Goal: Task Accomplishment & Management: Complete application form

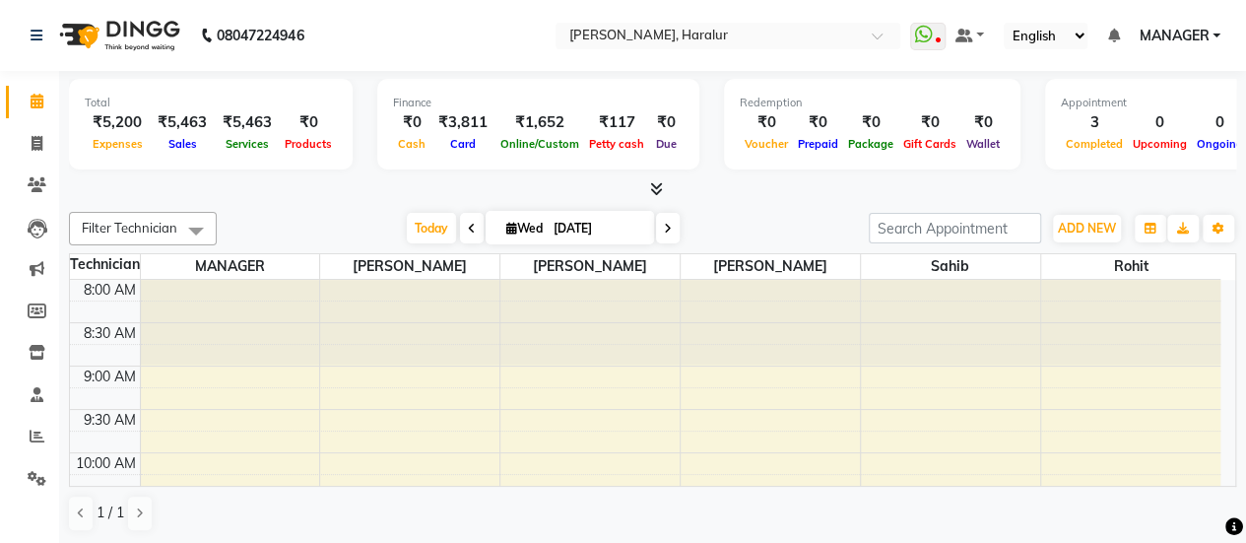
scroll to position [684, 0]
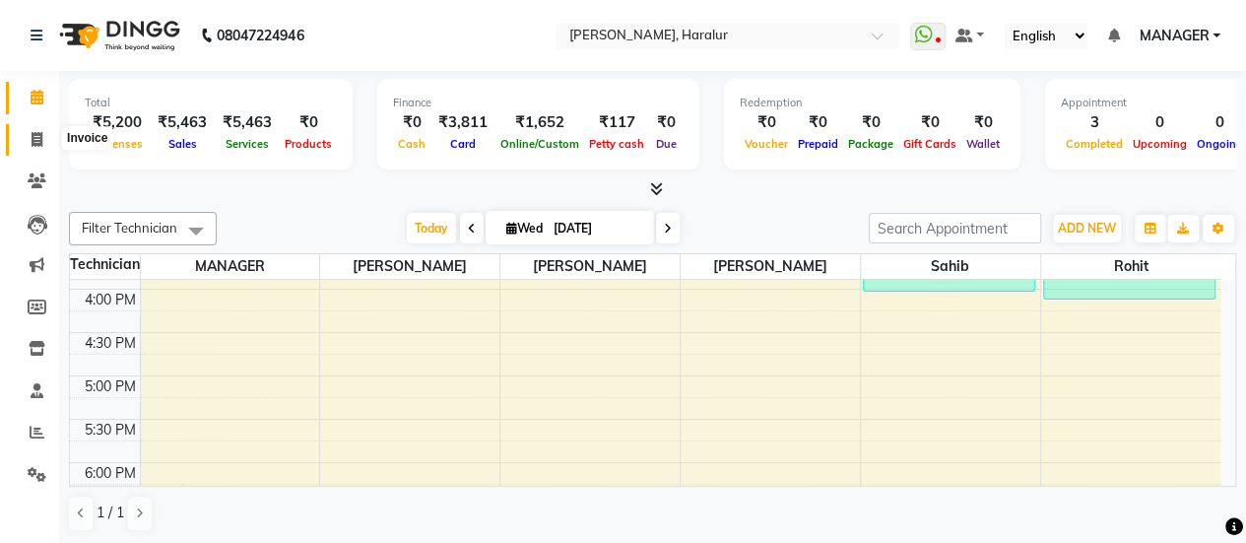
click at [38, 141] on icon at bounding box center [37, 139] width 11 height 15
select select "service"
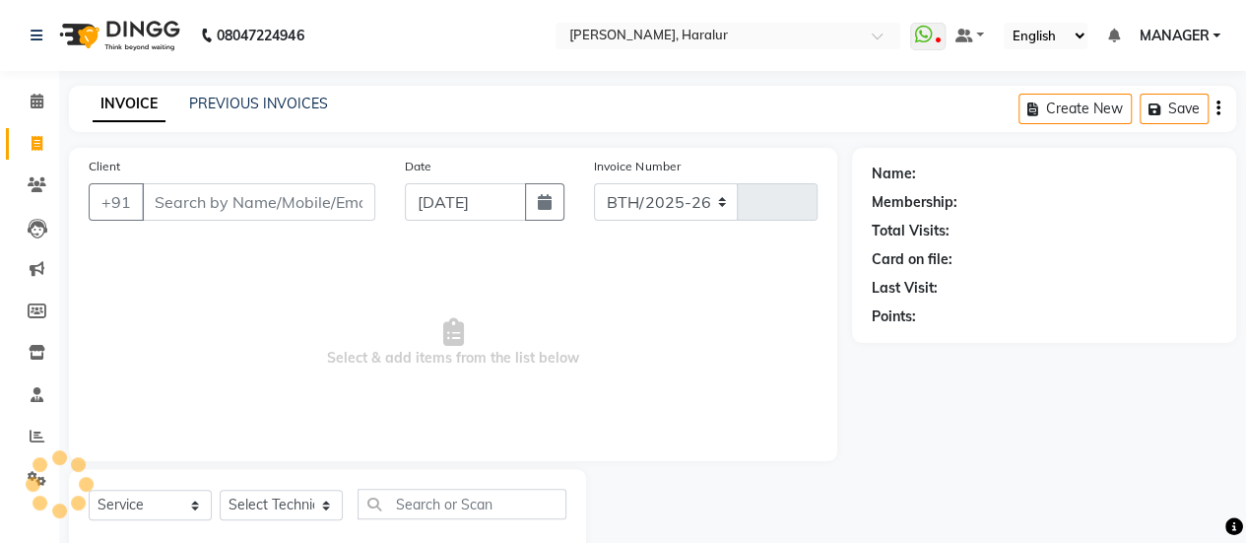
select select "8259"
type input "0426"
click at [43, 111] on span at bounding box center [37, 102] width 34 height 23
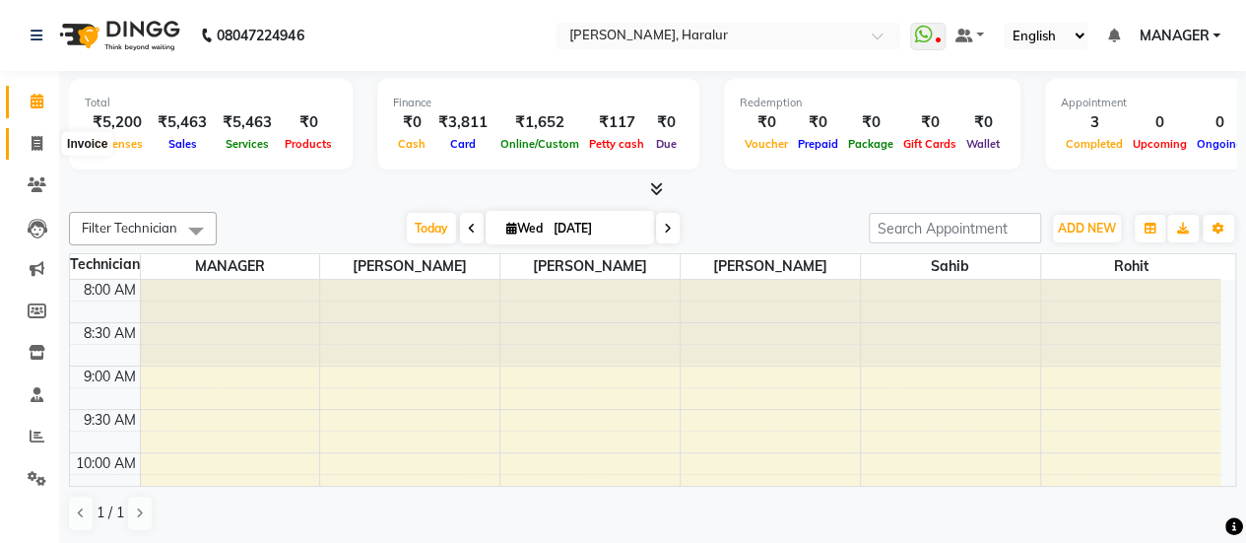
click at [44, 139] on span at bounding box center [37, 144] width 34 height 23
select select "service"
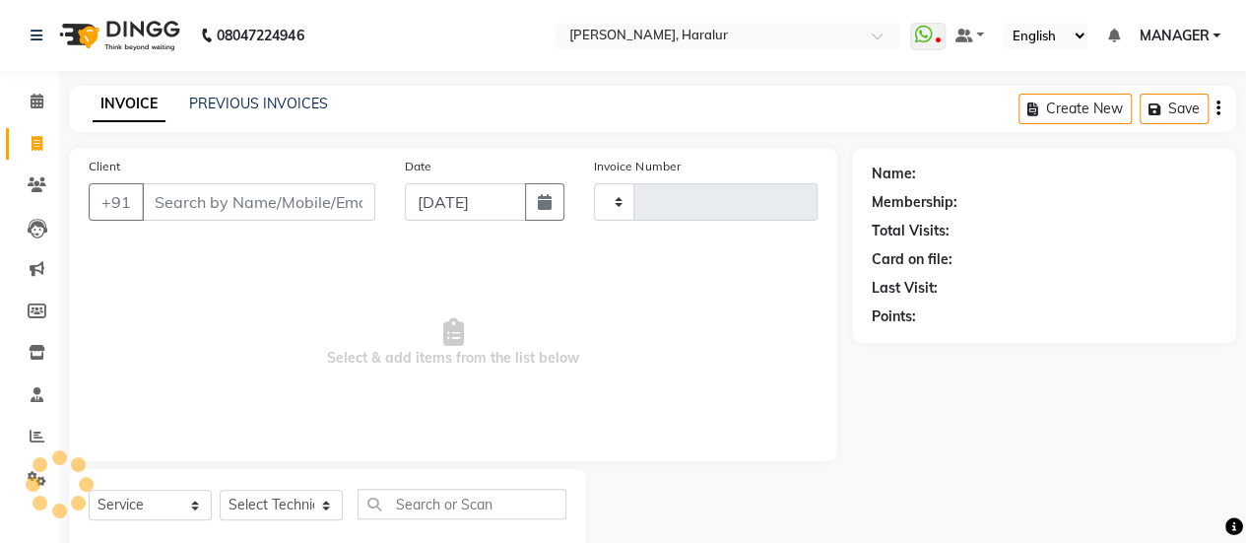
type input "0426"
select select "8259"
click at [284, 199] on input "Client" at bounding box center [258, 201] width 233 height 37
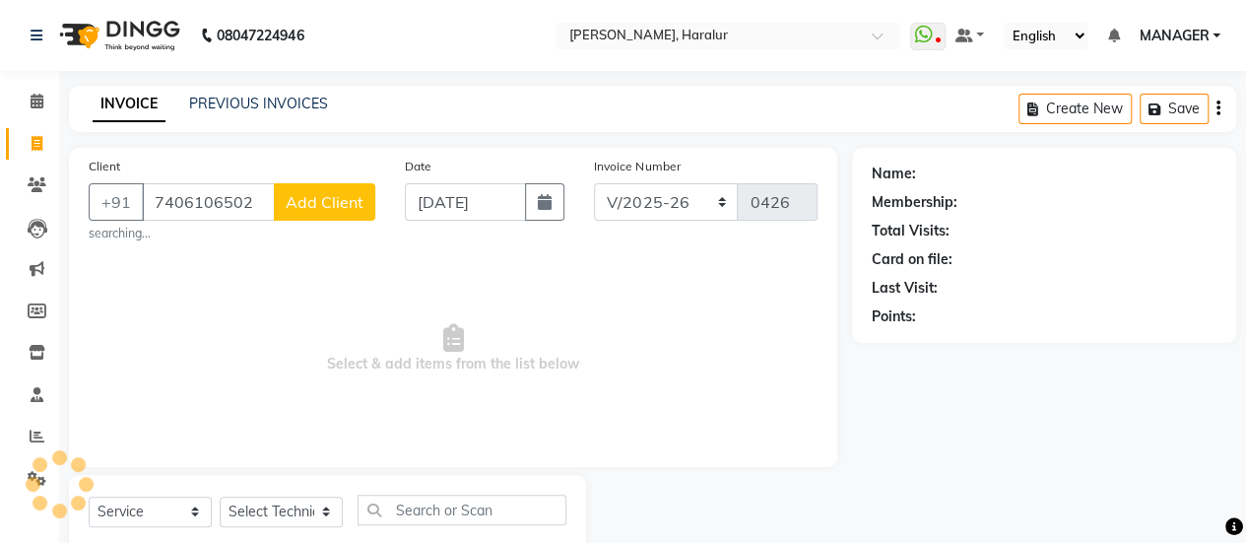
type input "7406106502"
click at [310, 198] on span "Add Client" at bounding box center [325, 202] width 78 height 20
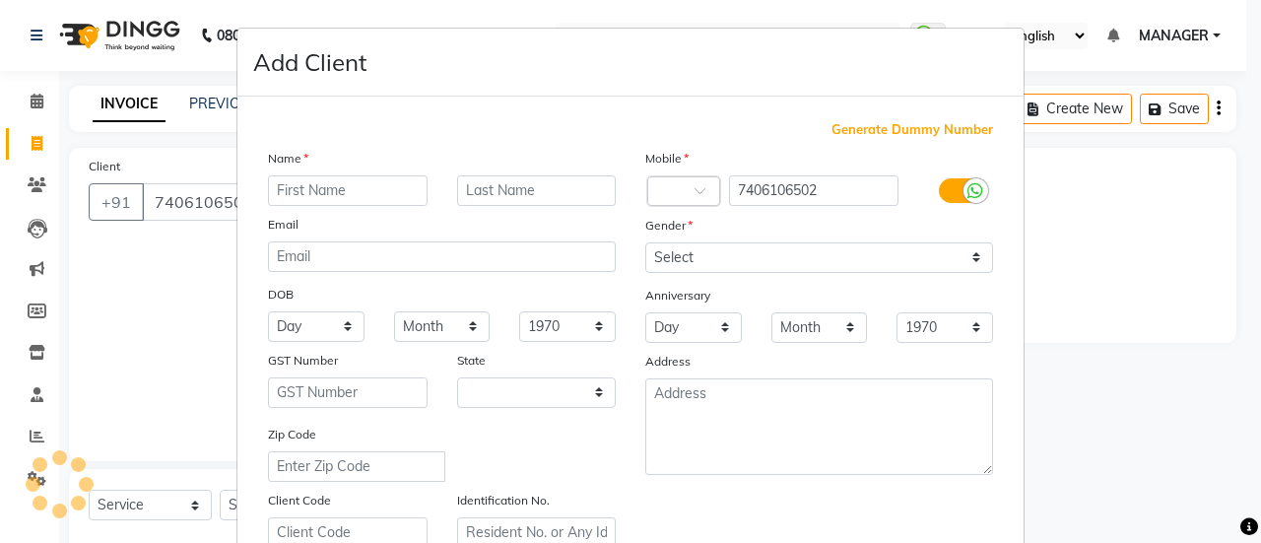
select select "21"
type input "jasneh"
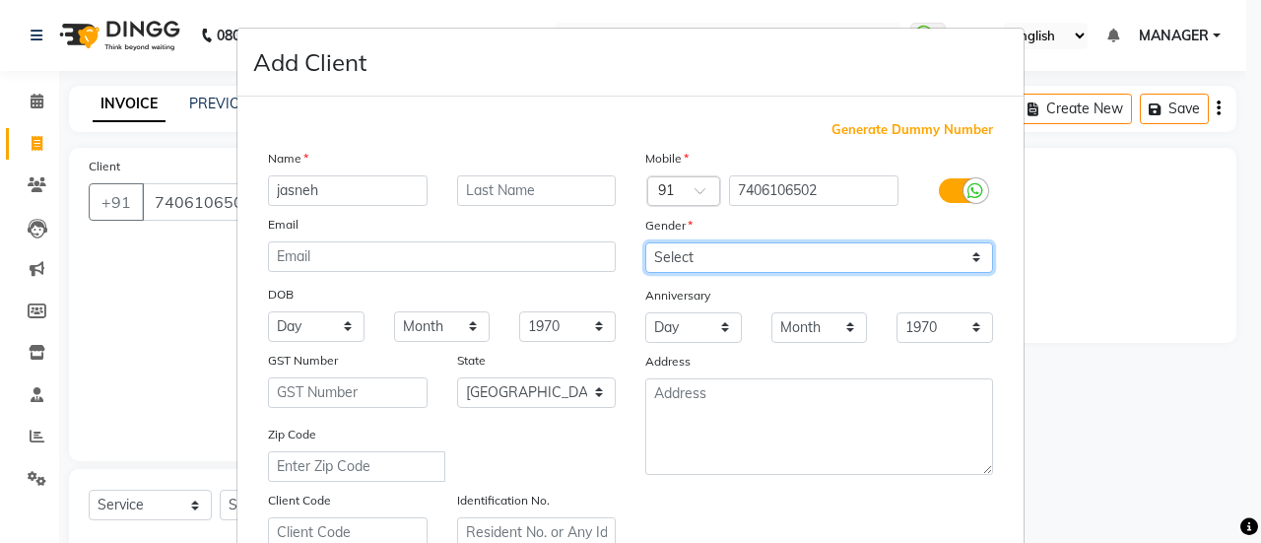
click at [675, 246] on select "Select [DEMOGRAPHIC_DATA] [DEMOGRAPHIC_DATA] Other Prefer Not To Say" at bounding box center [819, 257] width 348 height 31
select select "[DEMOGRAPHIC_DATA]"
click at [645, 242] on select "Select [DEMOGRAPHIC_DATA] [DEMOGRAPHIC_DATA] Other Prefer Not To Say" at bounding box center [819, 257] width 348 height 31
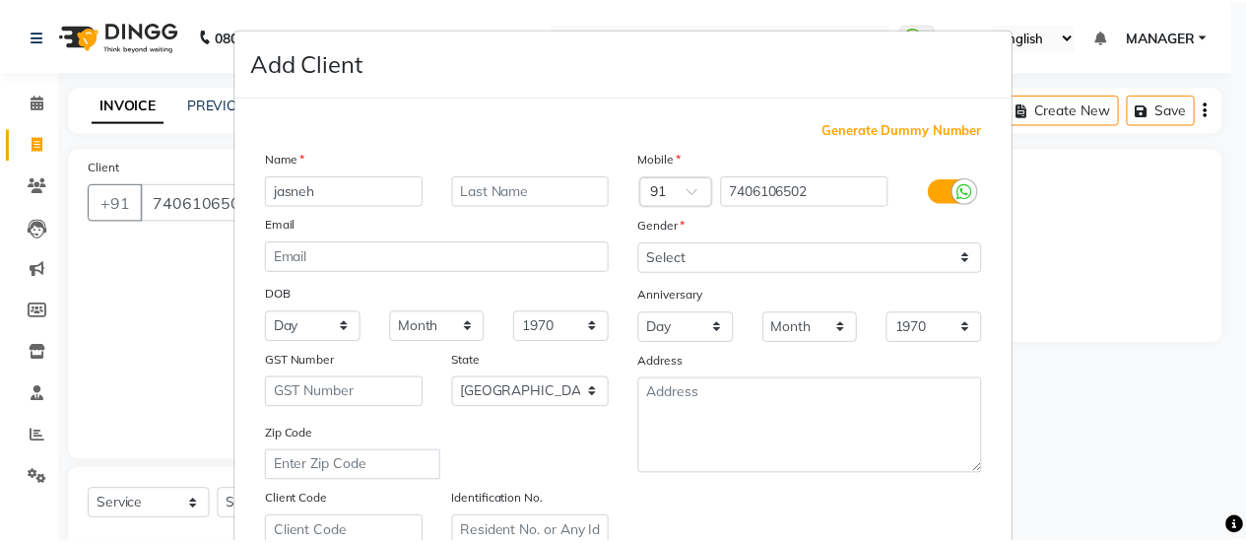
scroll to position [363, 0]
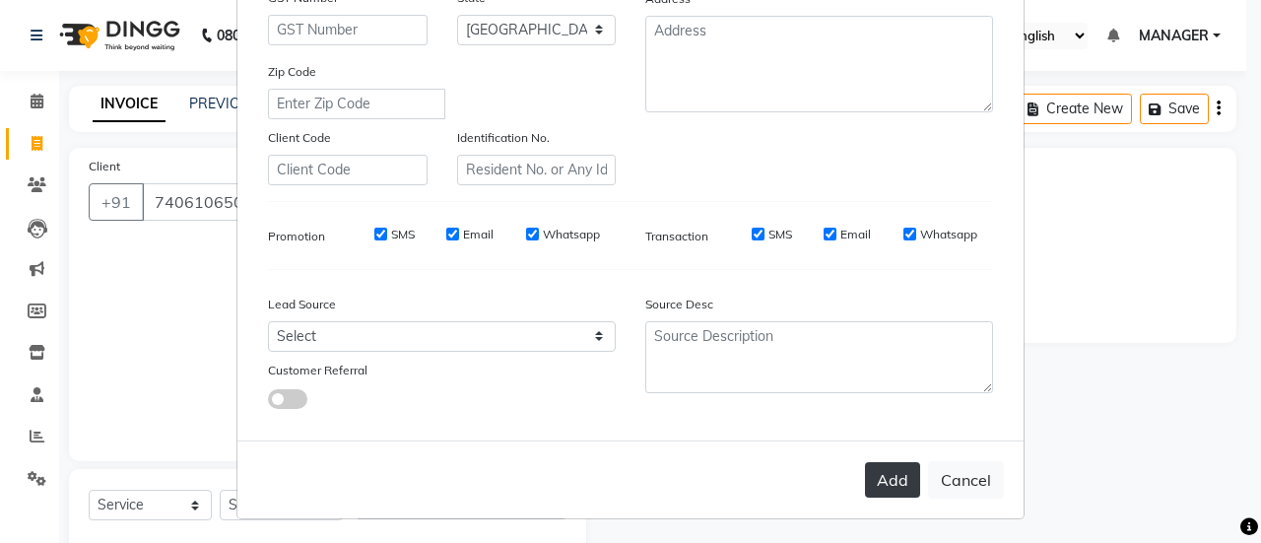
click at [874, 483] on button "Add" at bounding box center [892, 479] width 55 height 35
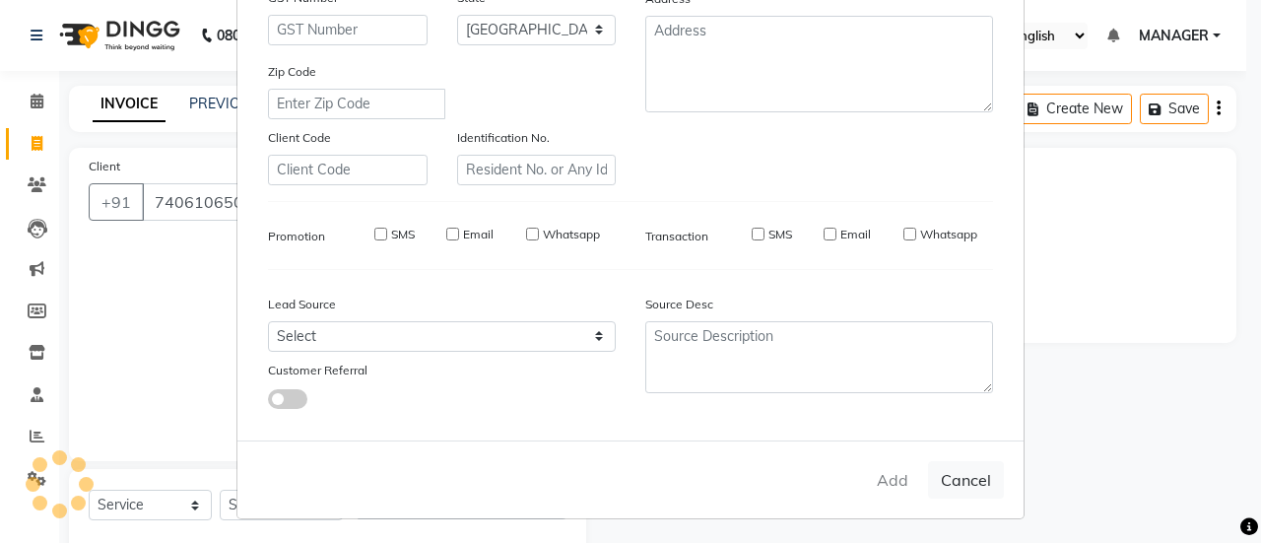
type input "74******02"
select select
select select "null"
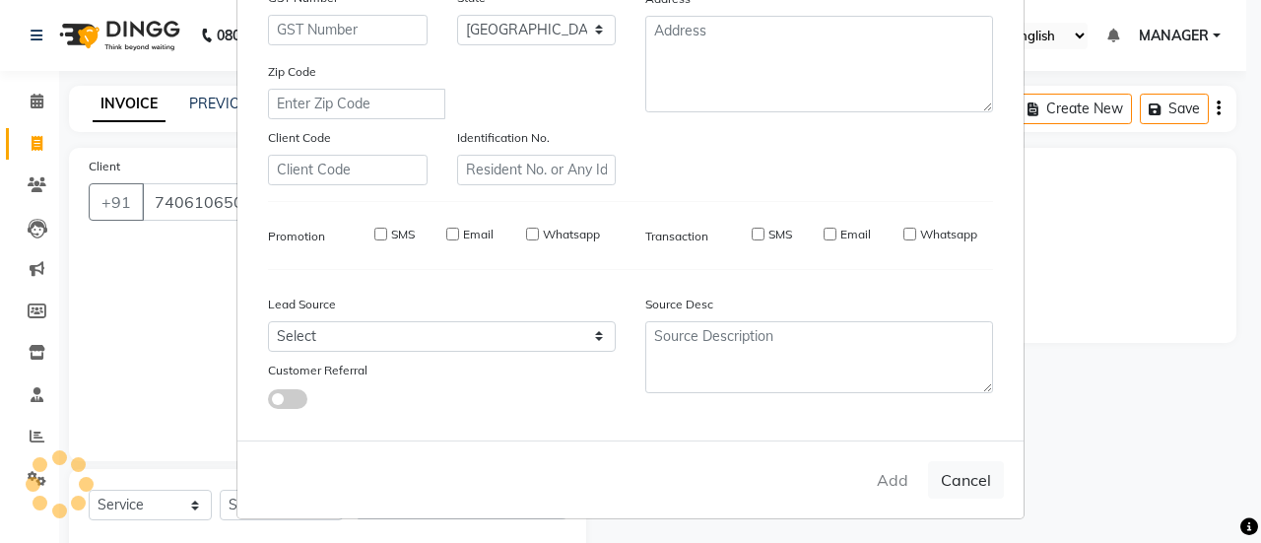
select select
checkbox input "false"
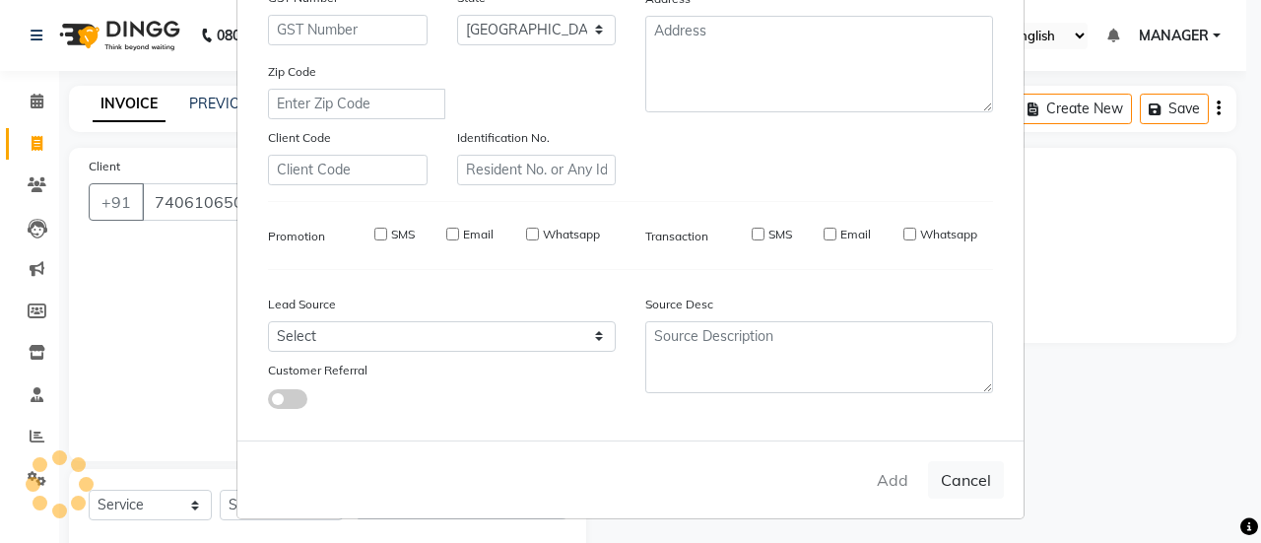
checkbox input "false"
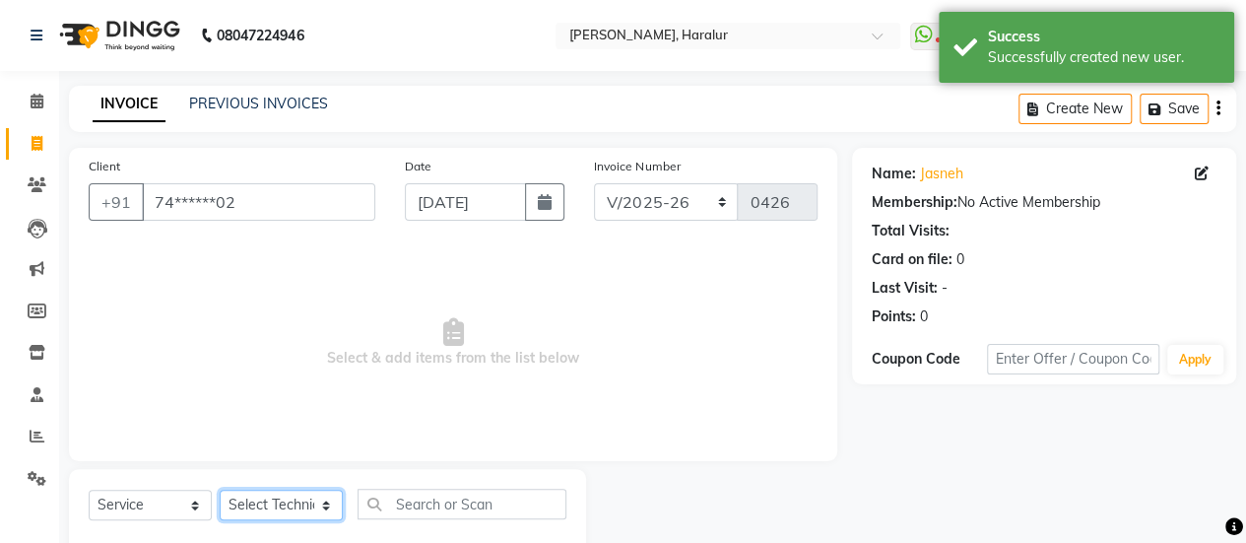
click at [301, 502] on select "Select Technician [PERSON_NAME] MANAGER [PERSON_NAME]" at bounding box center [281, 505] width 123 height 31
select select "82345"
click at [220, 490] on select "Select Technician [PERSON_NAME] MANAGER [PERSON_NAME]" at bounding box center [281, 505] width 123 height 31
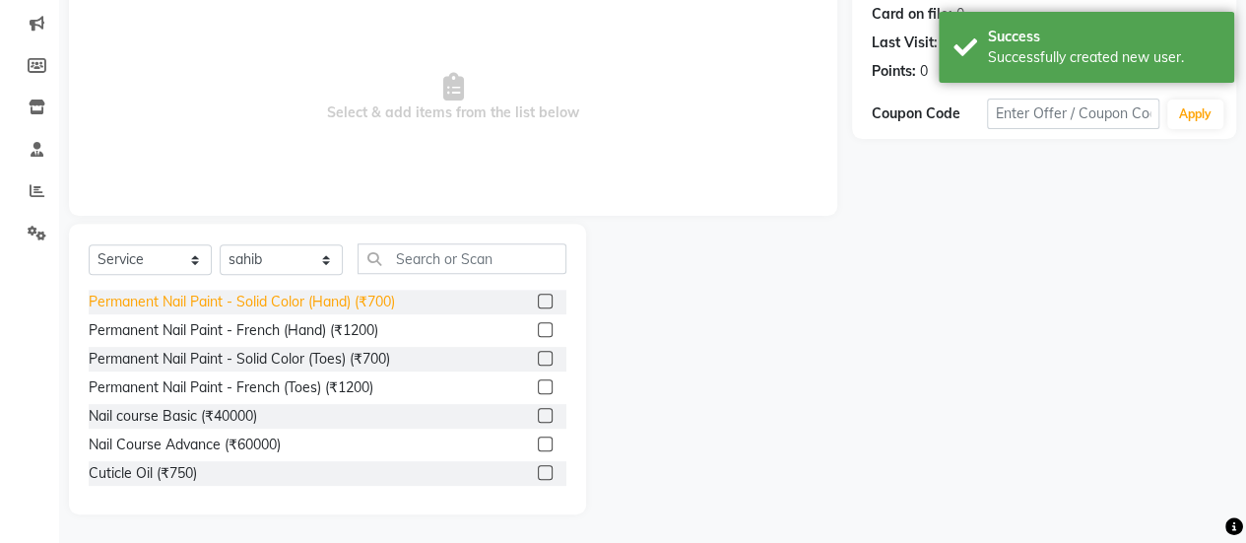
click at [258, 303] on div "Permanent Nail Paint - Solid Color (Hand) (₹700)" at bounding box center [242, 302] width 306 height 21
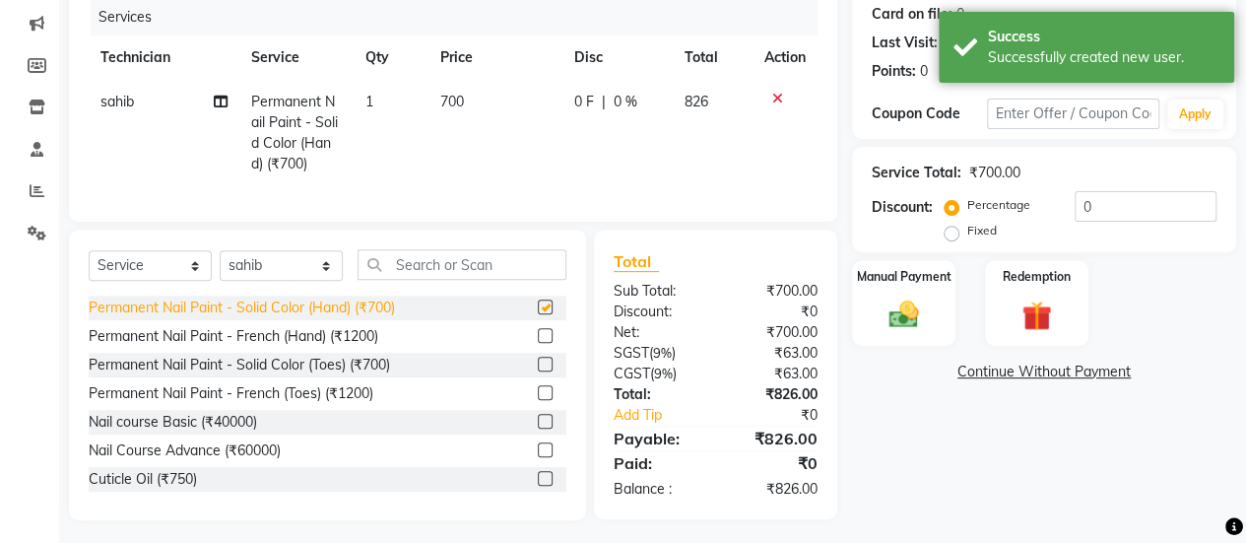
checkbox input "false"
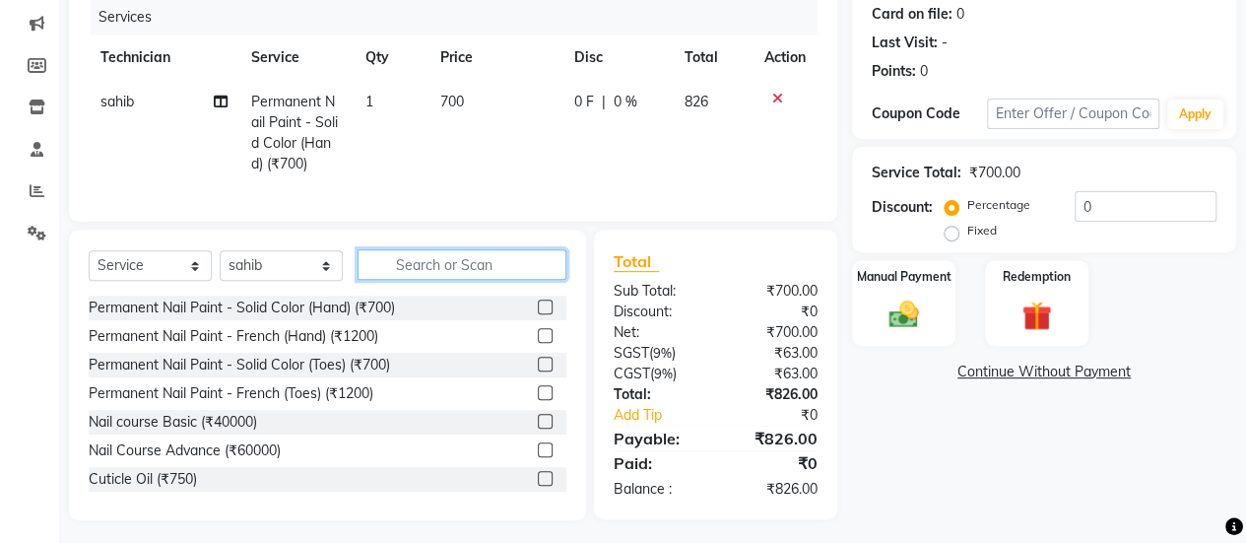
click at [453, 279] on input "text" at bounding box center [462, 264] width 209 height 31
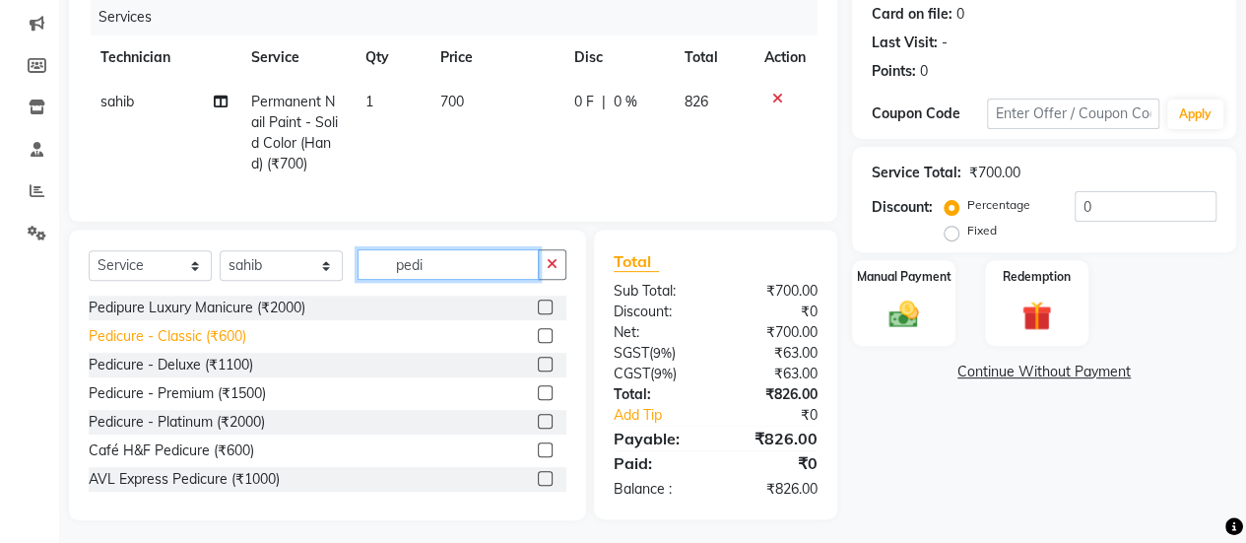
type input "pedi"
click at [156, 347] on div "Pedicure - Classic (₹600)" at bounding box center [168, 336] width 158 height 21
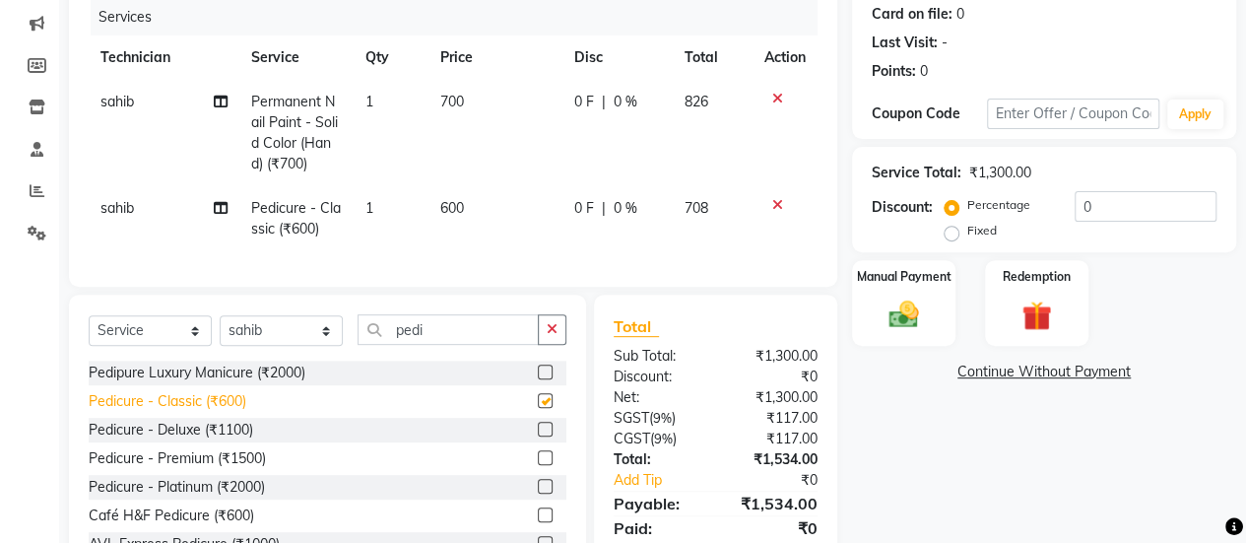
checkbox input "false"
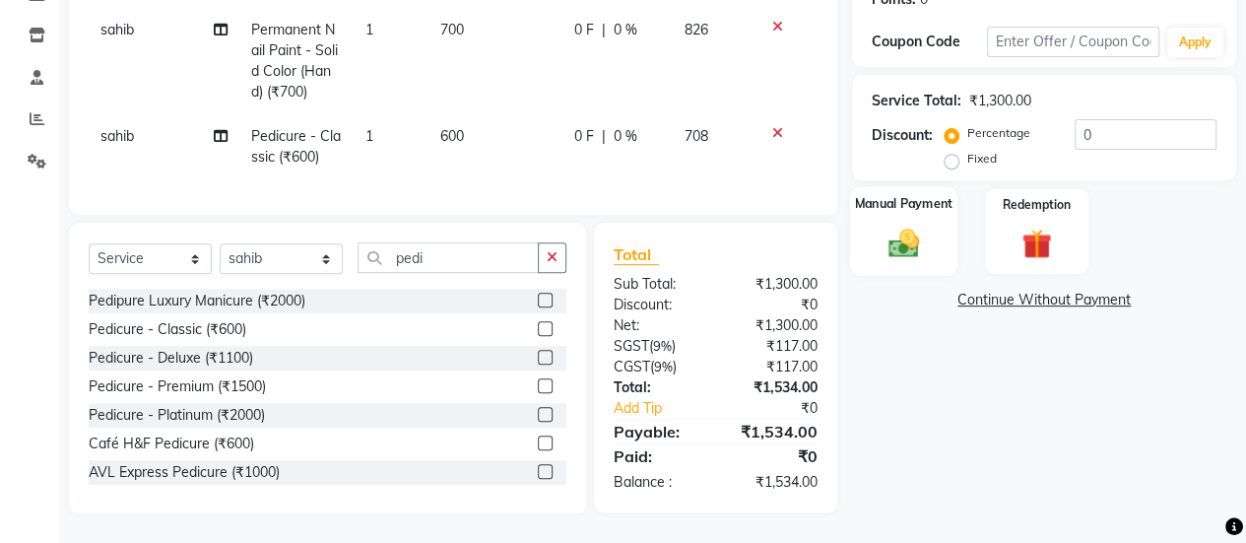
click at [880, 230] on img at bounding box center [904, 242] width 50 height 35
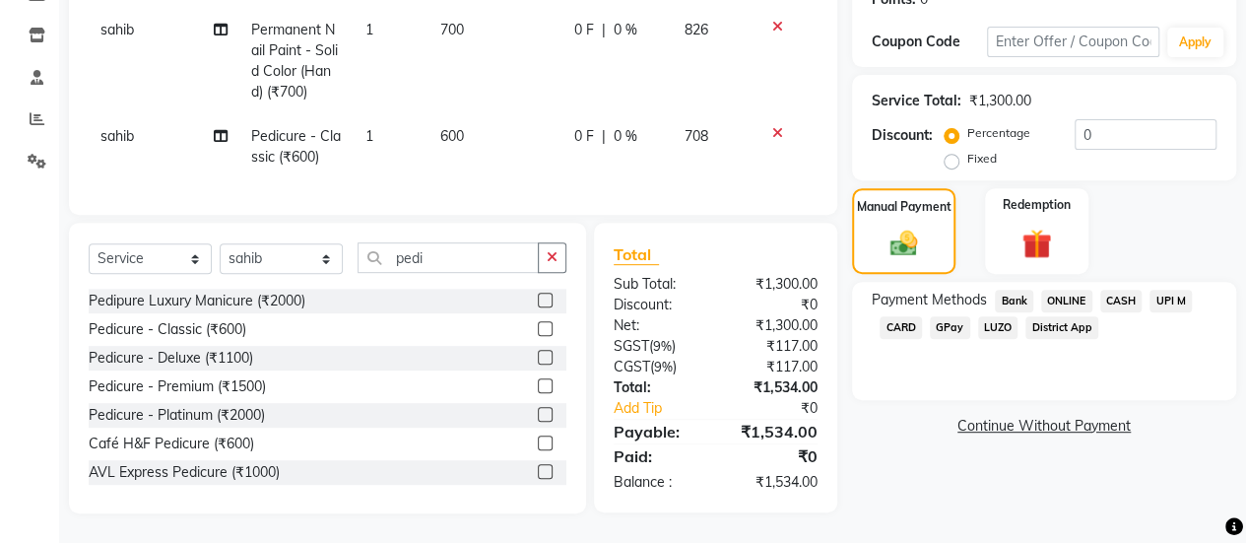
click at [1070, 290] on span "ONLINE" at bounding box center [1066, 301] width 51 height 23
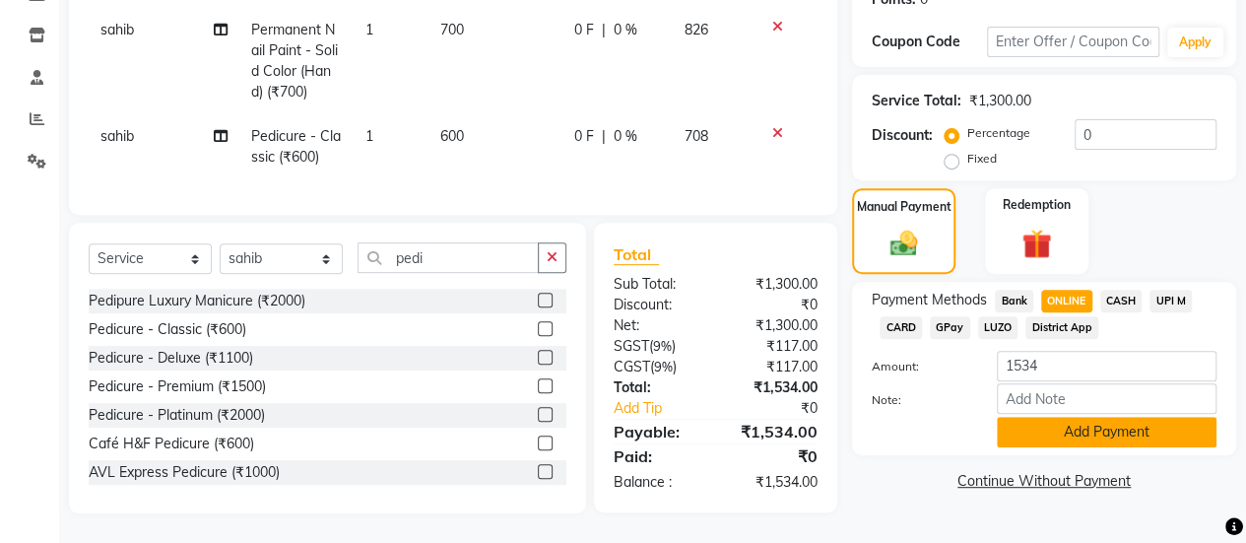
click at [1156, 430] on button "Add Payment" at bounding box center [1107, 432] width 220 height 31
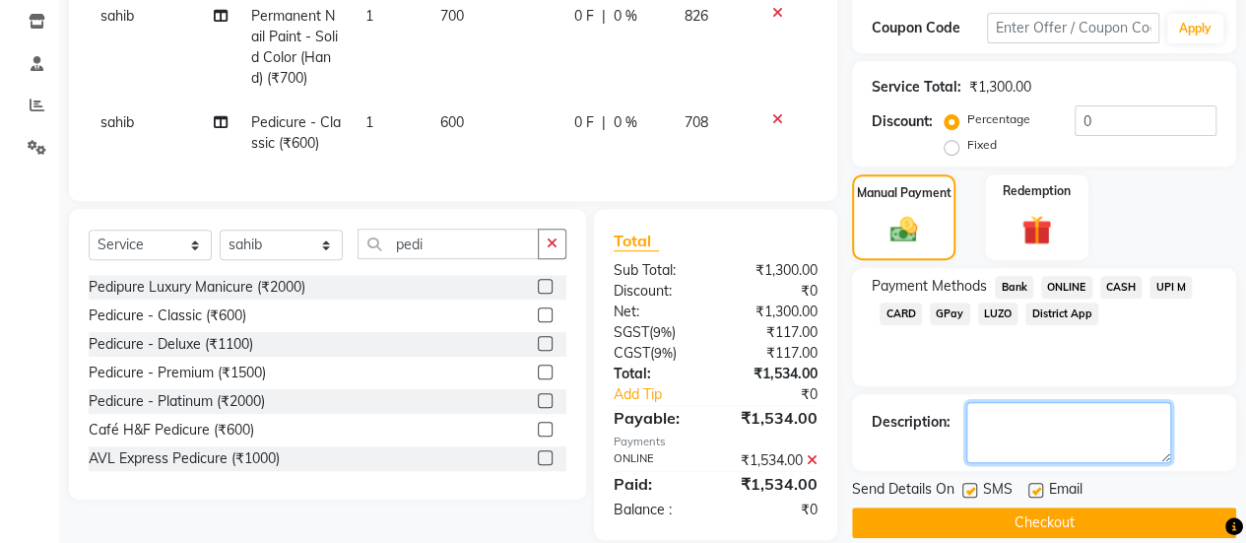
click at [1156, 430] on textarea at bounding box center [1068, 432] width 205 height 61
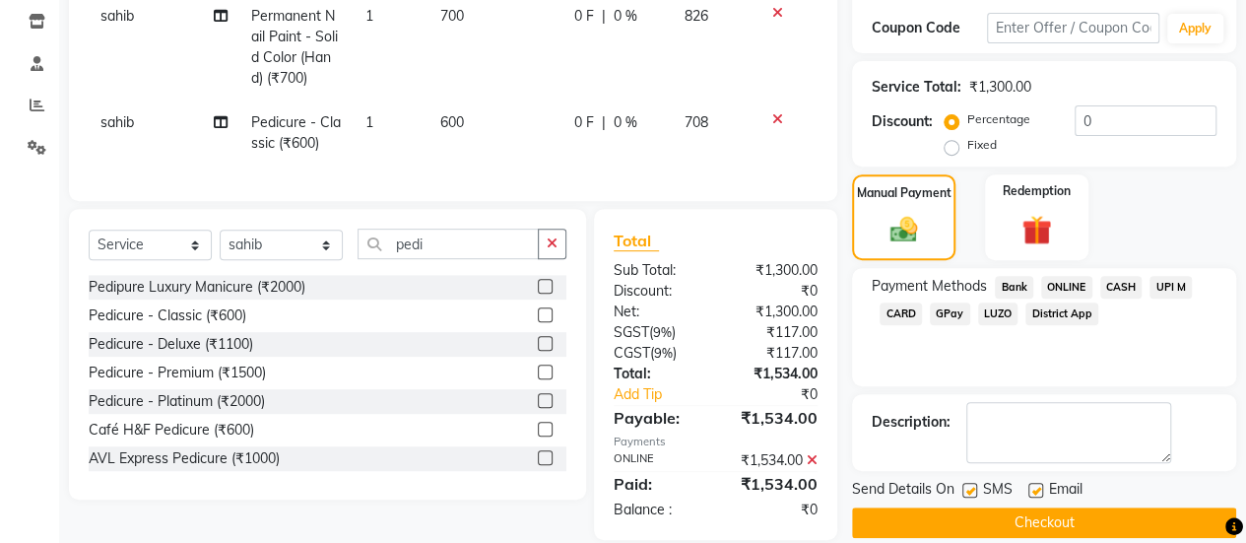
click at [1035, 525] on button "Checkout" at bounding box center [1044, 522] width 384 height 31
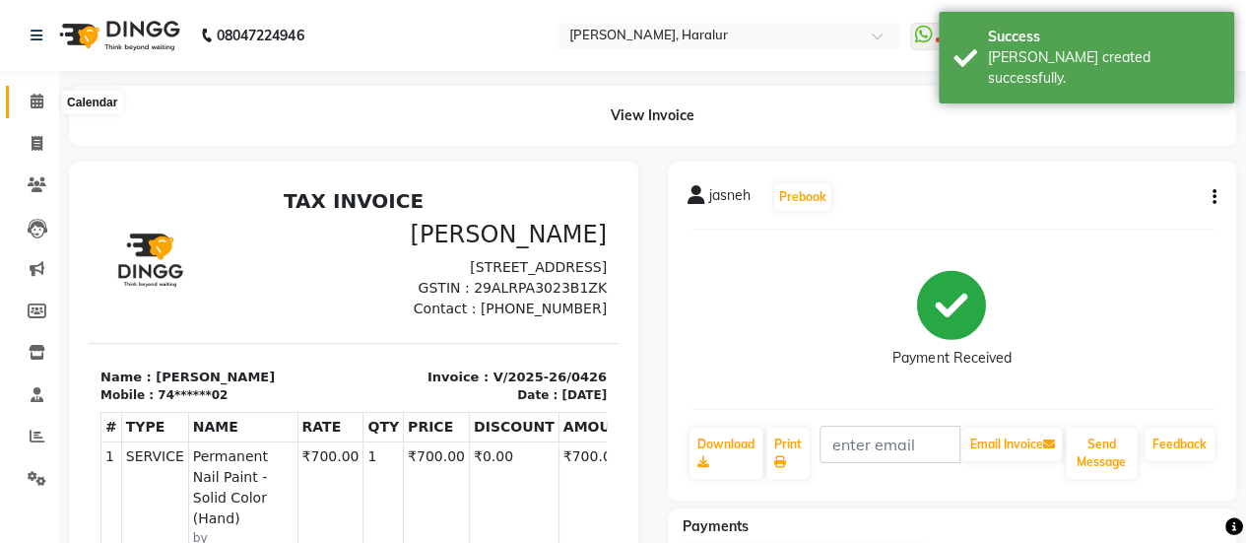
click at [31, 103] on icon at bounding box center [37, 101] width 13 height 15
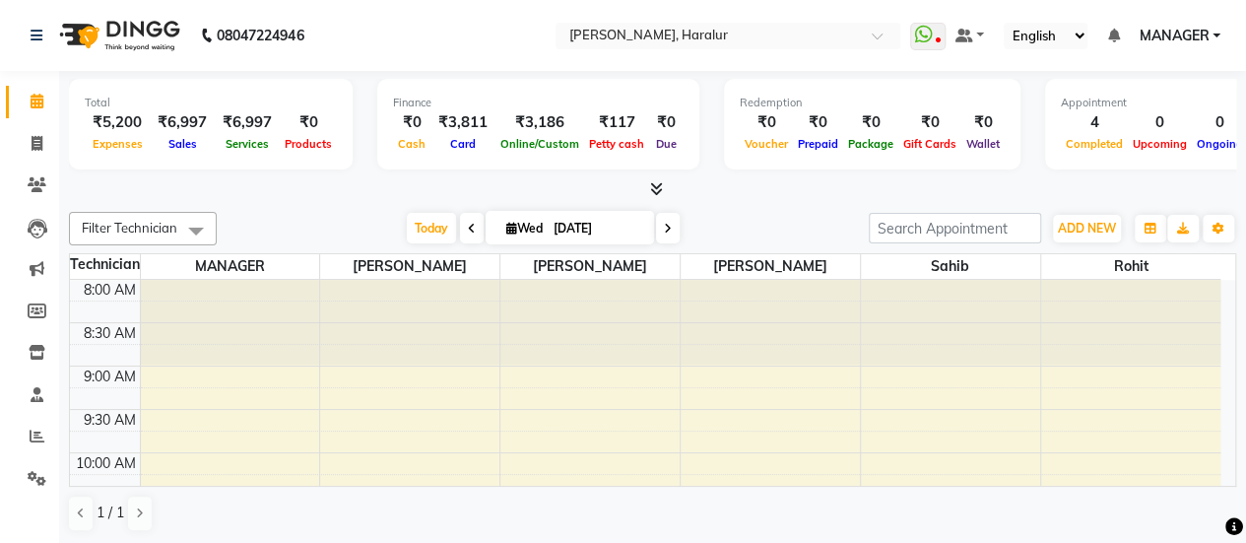
click at [654, 183] on icon at bounding box center [656, 188] width 13 height 15
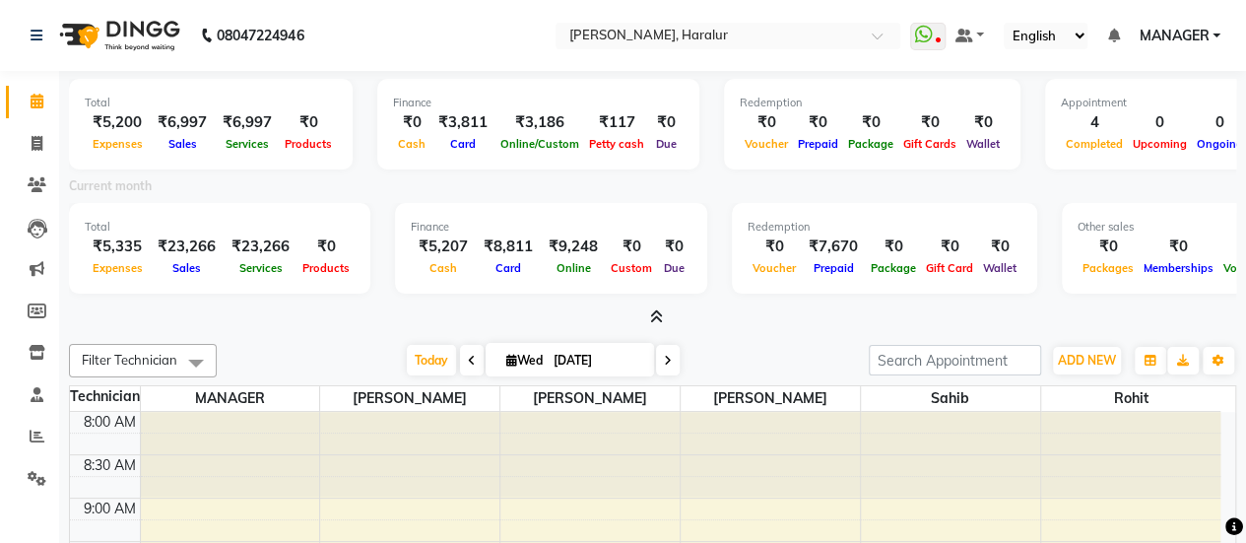
click at [1184, 19] on nav "08047224946 Select Location × Nailashes [GEOGRAPHIC_DATA], Haralur WhatsApp Sta…" at bounding box center [623, 35] width 1246 height 71
click at [1182, 43] on span "MANAGER" at bounding box center [1174, 36] width 70 height 21
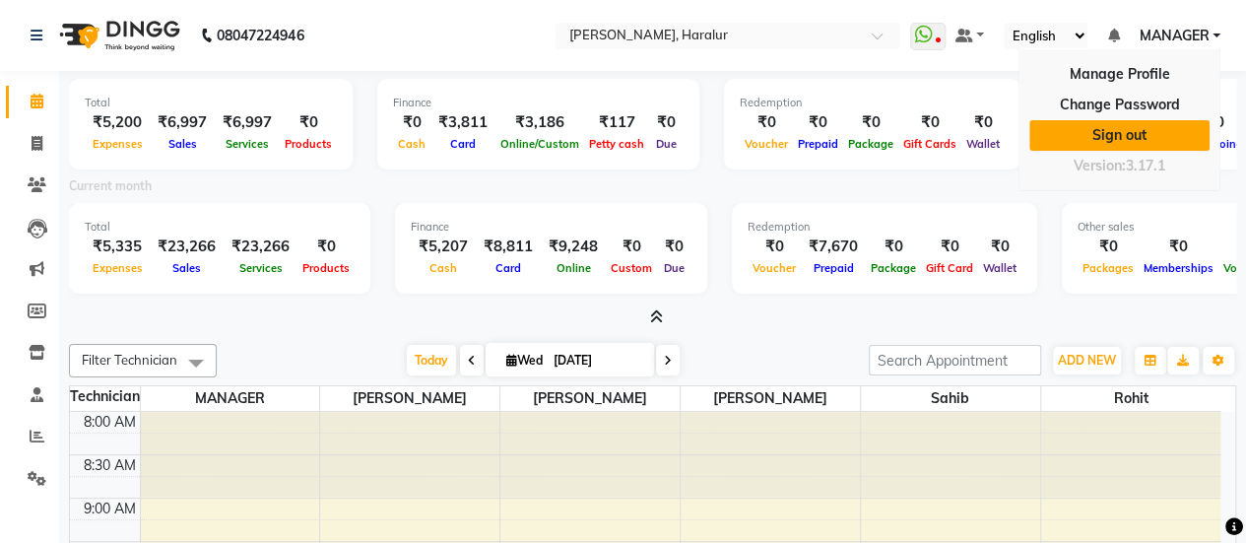
click at [1132, 133] on link "Sign out" at bounding box center [1119, 135] width 180 height 31
